Goal: Task Accomplishment & Management: Manage account settings

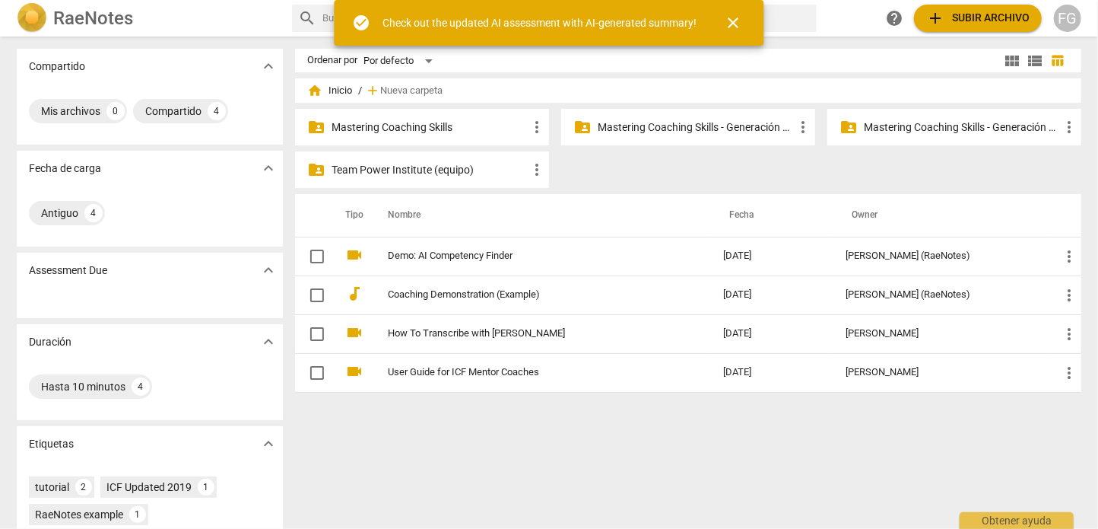
click at [982, 135] on div "folder_shared Mastering Coaching Skills - Generación 32 more_vert" at bounding box center [954, 127] width 254 height 37
click at [970, 127] on p "Mastering Coaching Skills - Generación 32" at bounding box center [962, 127] width 196 height 16
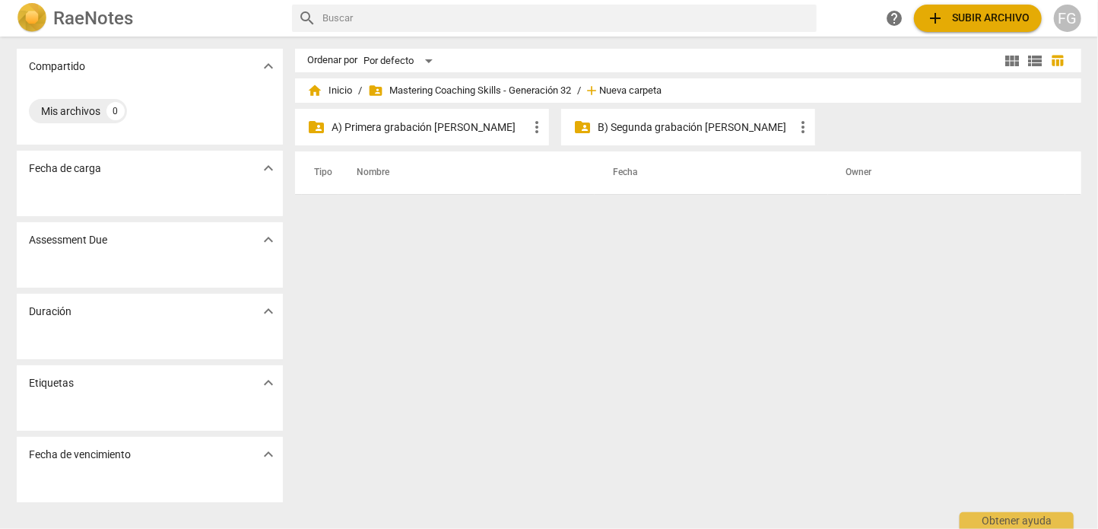
click at [624, 92] on span "Nueva carpeta" at bounding box center [630, 90] width 62 height 11
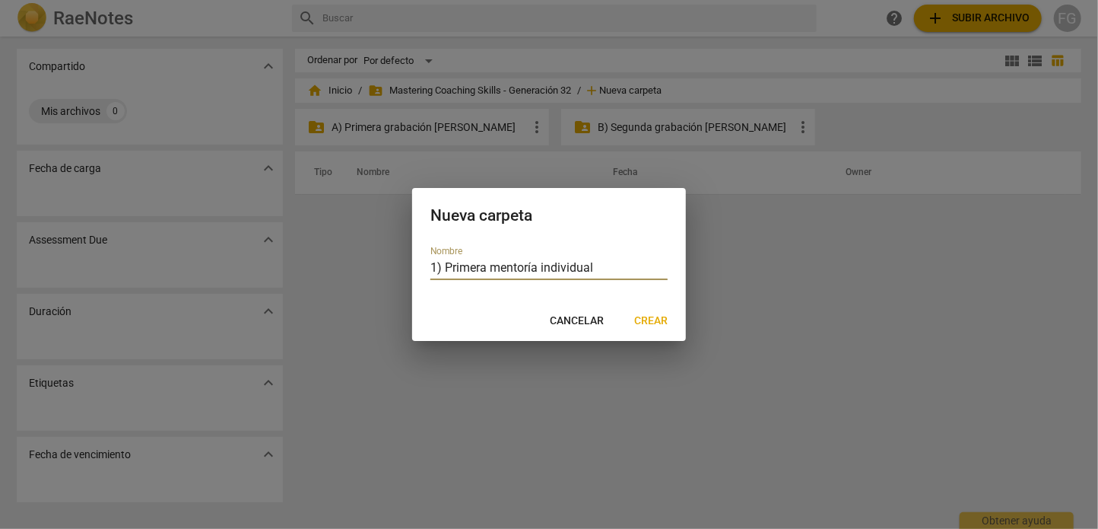
type input "1) Primera mentoría individual"
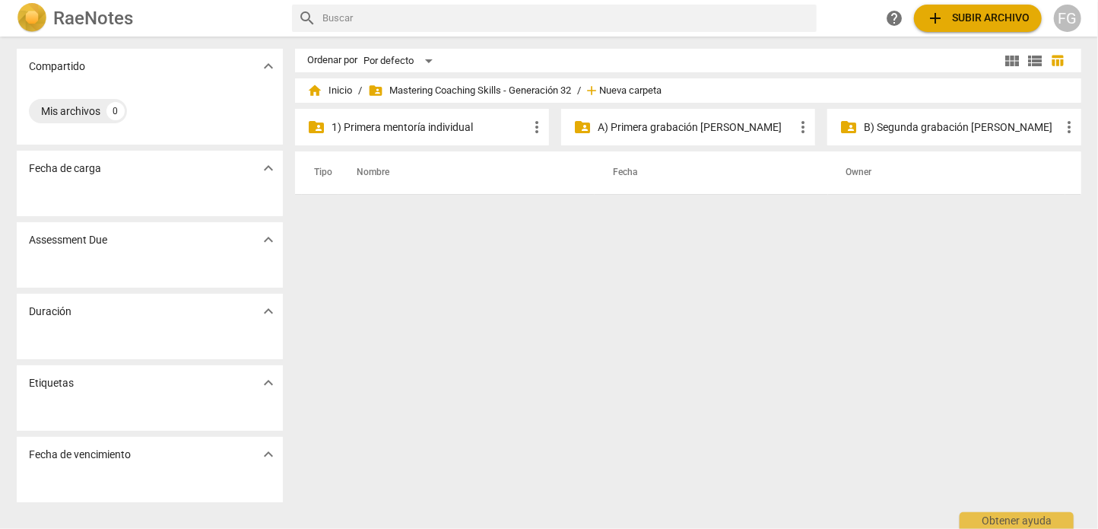
click at [619, 88] on span "Nueva carpeta" at bounding box center [630, 90] width 62 height 11
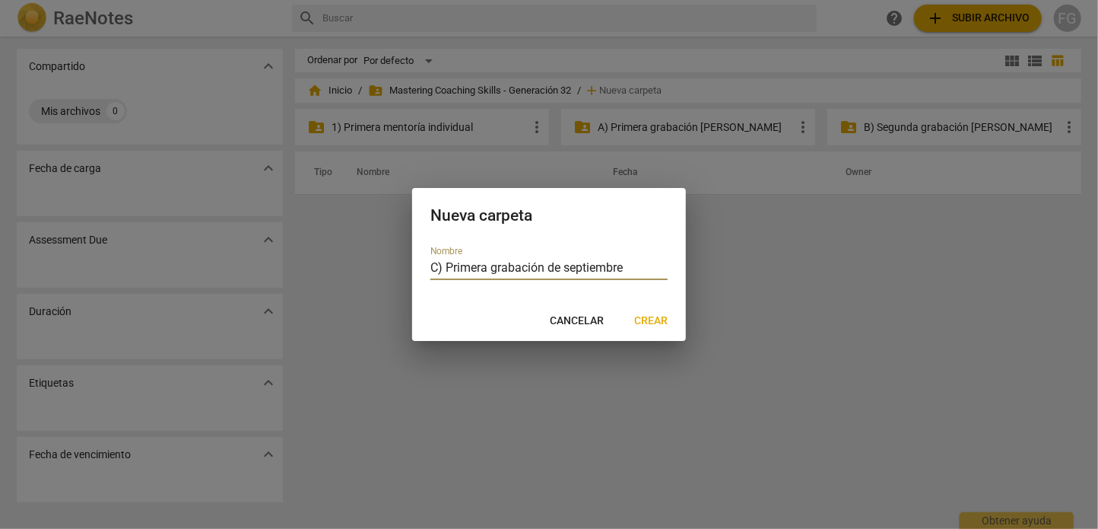
type input "C) Primera grabación de septiembre"
click at [640, 329] on span "Crear" at bounding box center [650, 320] width 33 height 15
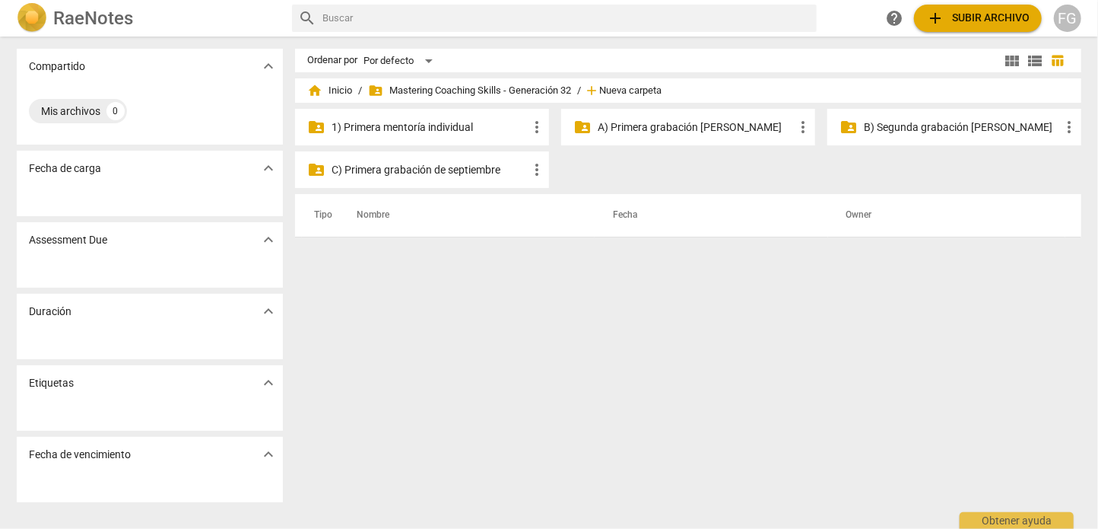
click at [627, 94] on span "Nueva carpeta" at bounding box center [630, 90] width 62 height 11
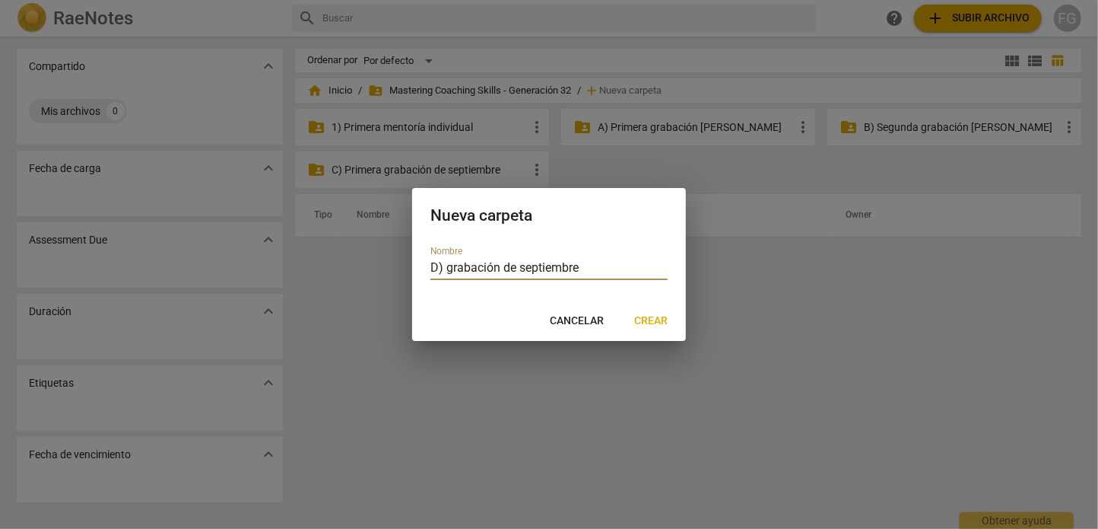
click at [449, 267] on input "D) grabación de septiembre" at bounding box center [548, 269] width 237 height 22
type input "D) Segunda grabación de septiembre"
click at [642, 317] on span "Crear" at bounding box center [650, 320] width 33 height 15
